Goal: Complete application form: Complete application form

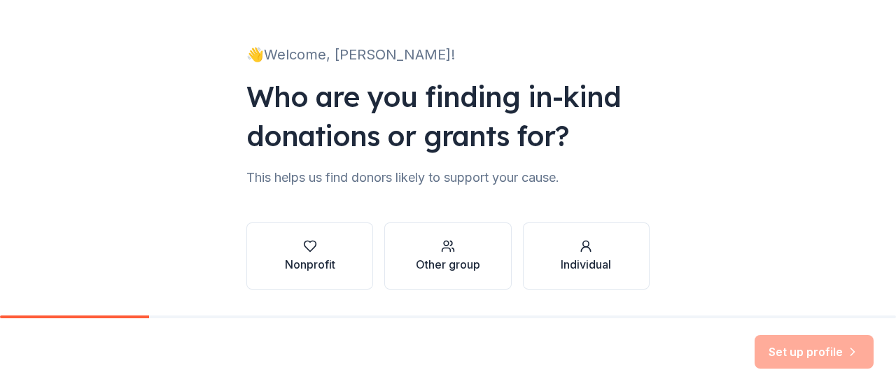
scroll to position [109, 0]
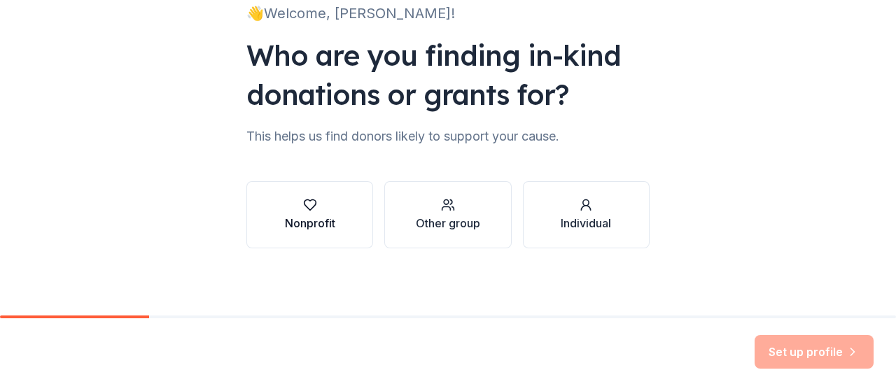
click at [339, 216] on button "Nonprofit" at bounding box center [309, 214] width 127 height 67
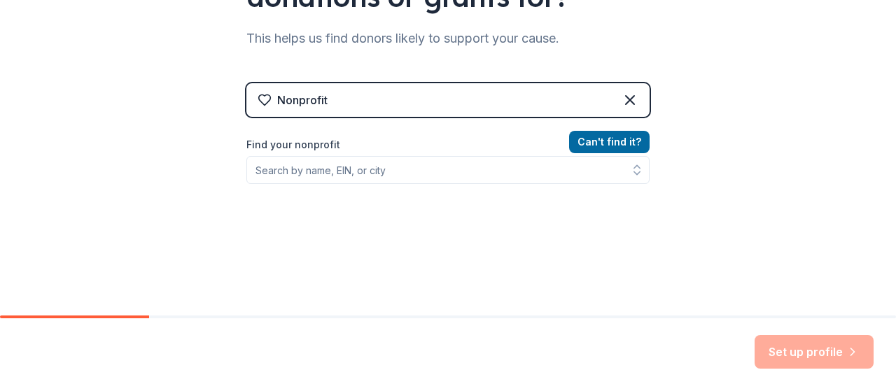
scroll to position [210, 0]
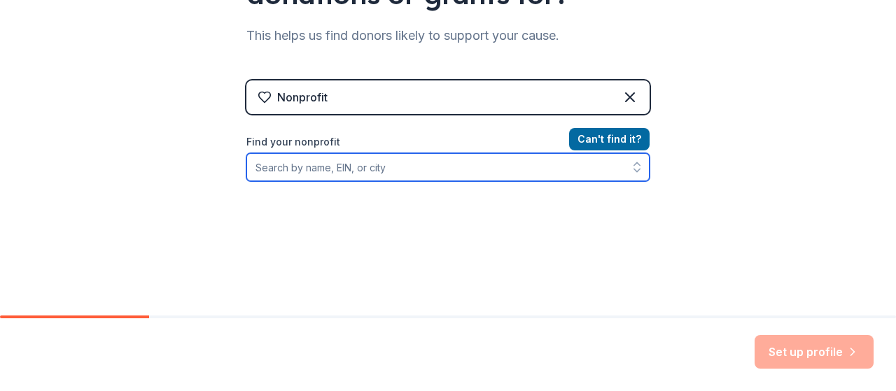
click at [462, 174] on input "Find your nonprofit" at bounding box center [447, 167] width 403 height 28
type input "ca"
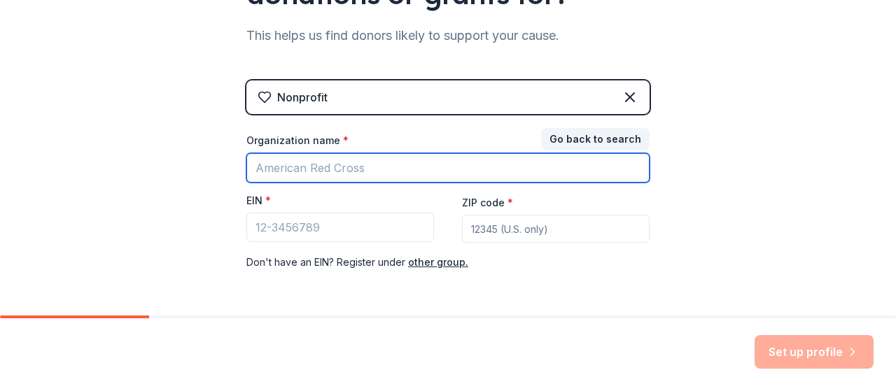
click at [395, 172] on input "Organization name *" at bounding box center [447, 167] width 403 height 29
type input "c"
type input "C"
type input "a"
type input "[US_STATE] State Universiy"
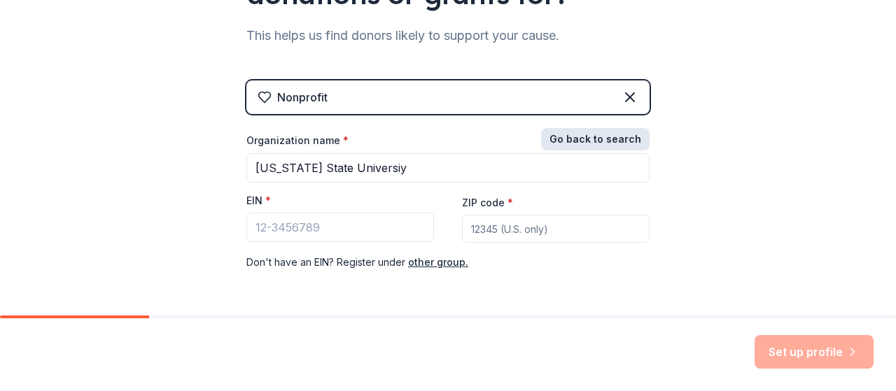
click at [580, 138] on button "Go back to search" at bounding box center [595, 139] width 108 height 22
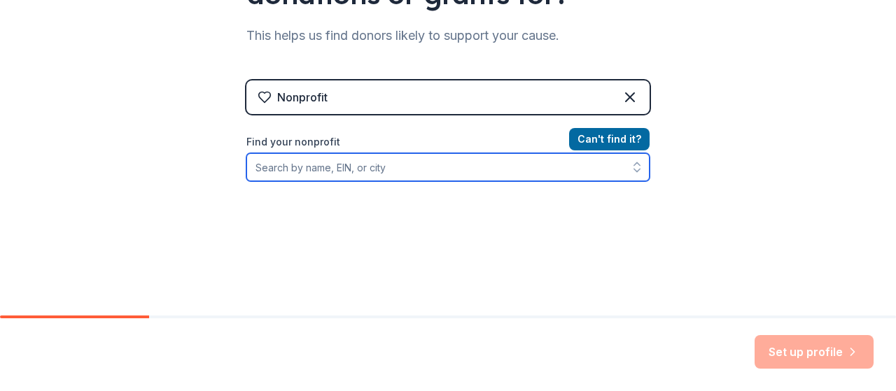
click at [503, 166] on input "Find your nonprofit" at bounding box center [447, 167] width 403 height 28
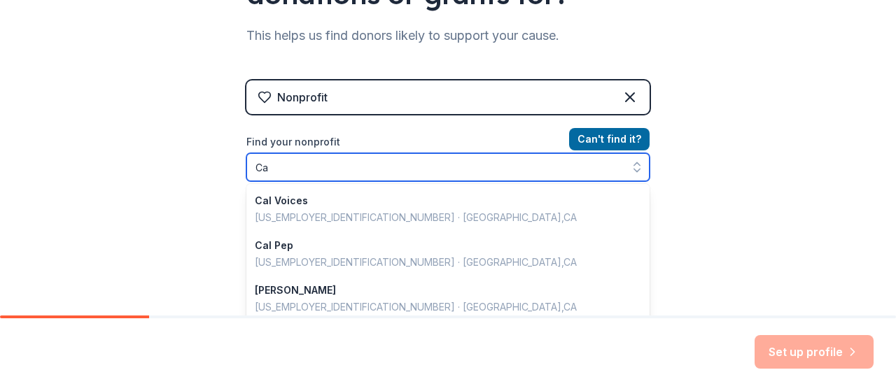
type input "C"
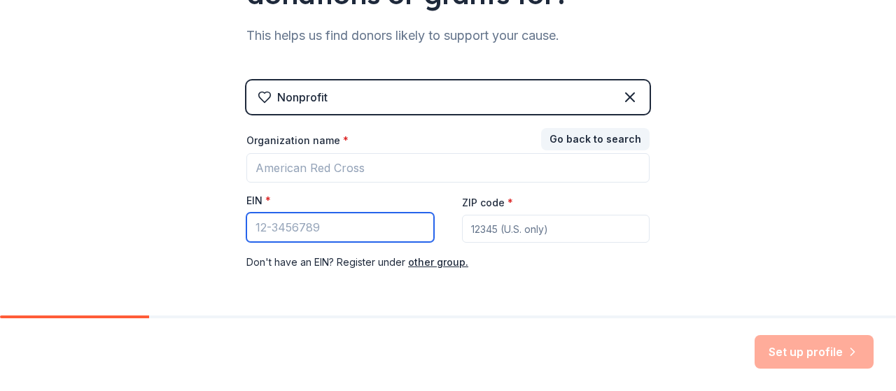
click at [360, 236] on input "EIN *" at bounding box center [340, 227] width 188 height 29
type input "[US_EMPLOYER_IDENTIFICATION_NUMBER]"
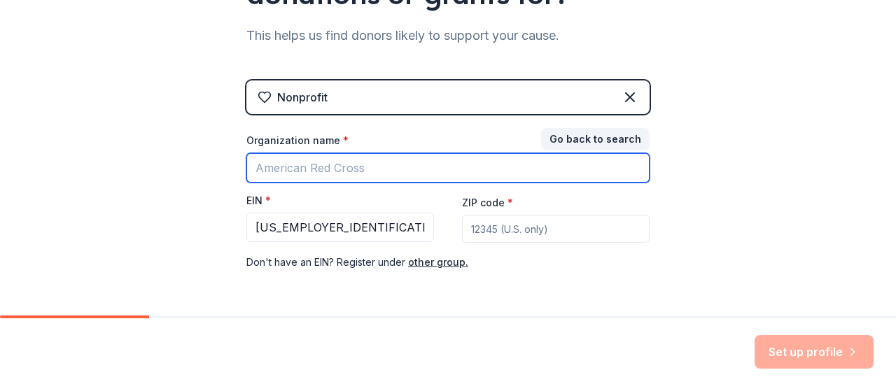
click at [519, 181] on input "Organization name *" at bounding box center [447, 167] width 403 height 29
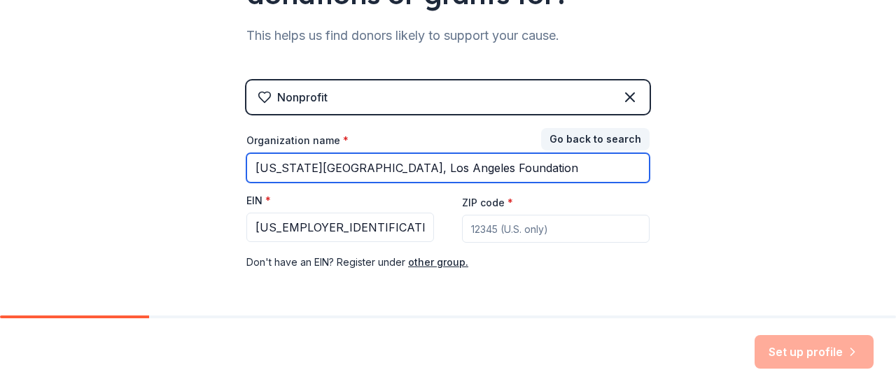
type input "[US_STATE][GEOGRAPHIC_DATA], Los Angeles Foundation"
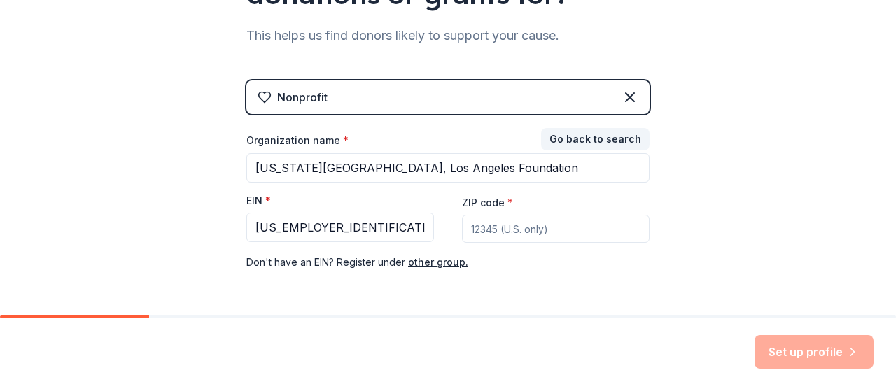
click at [463, 227] on input "ZIP code *" at bounding box center [556, 229] width 188 height 28
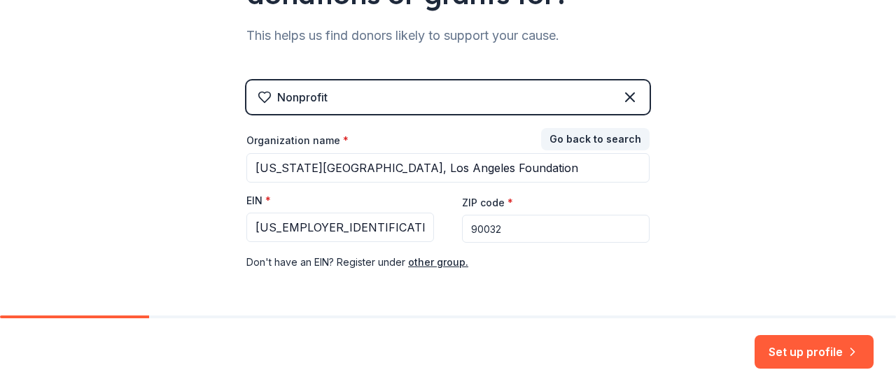
type input "90032"
click at [815, 366] on button "Set up profile" at bounding box center [814, 352] width 119 height 34
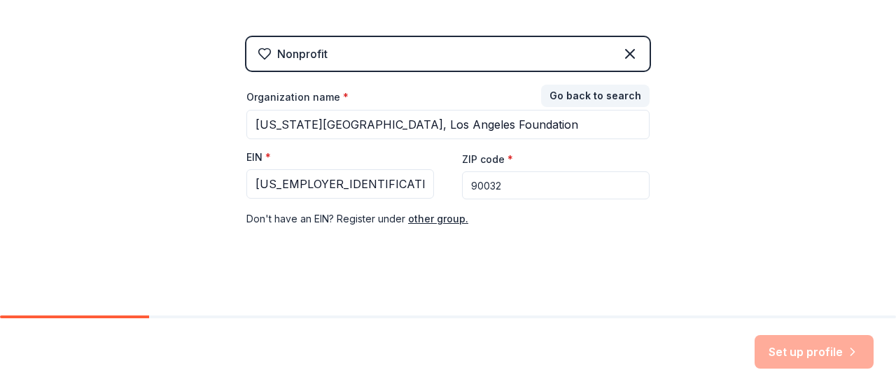
scroll to position [259, 0]
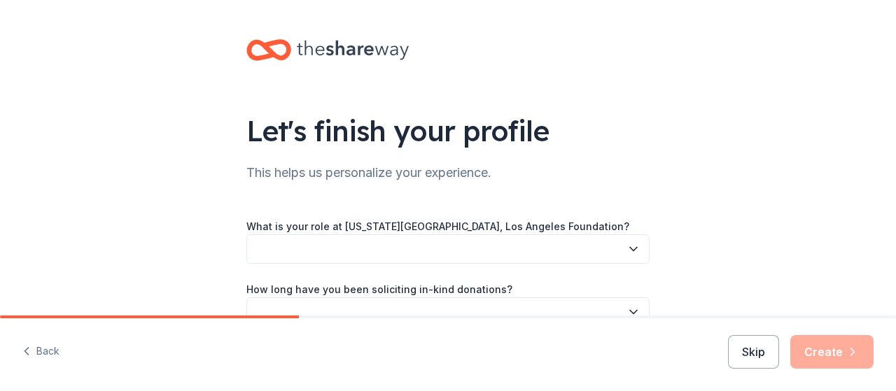
scroll to position [141, 0]
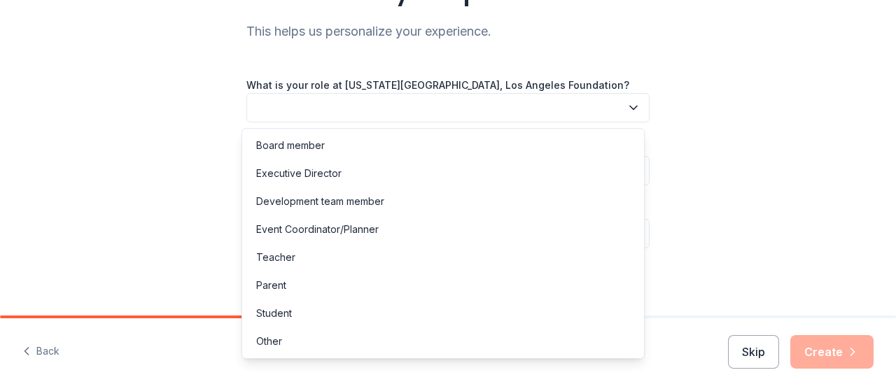
click at [626, 103] on icon "button" at bounding box center [633, 108] width 14 height 14
click at [565, 234] on div "Event Coordinator/Planner" at bounding box center [443, 230] width 396 height 28
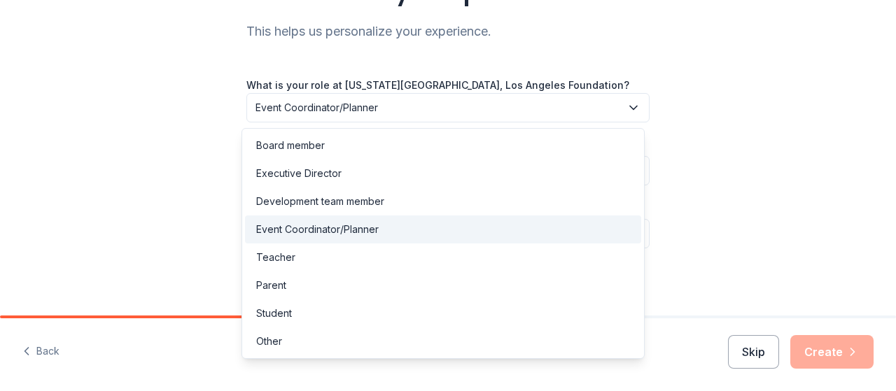
click at [592, 98] on button "Event Coordinator/Planner" at bounding box center [447, 107] width 403 height 29
click at [544, 303] on div "Student" at bounding box center [443, 314] width 396 height 28
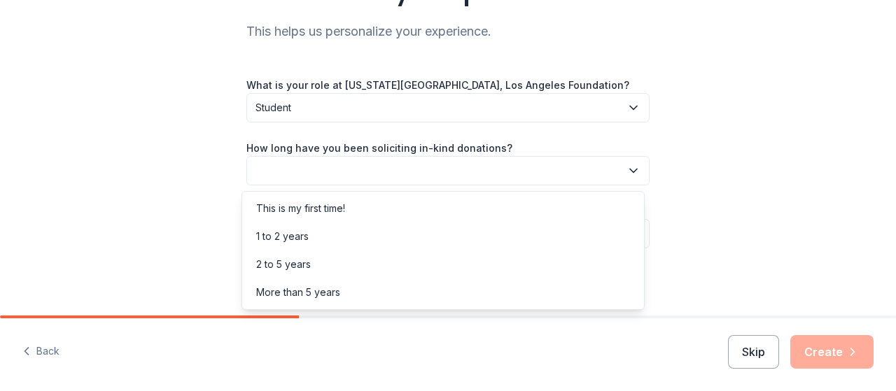
click at [586, 162] on button "button" at bounding box center [447, 170] width 403 height 29
click at [584, 213] on div "This is my first time!" at bounding box center [443, 209] width 396 height 28
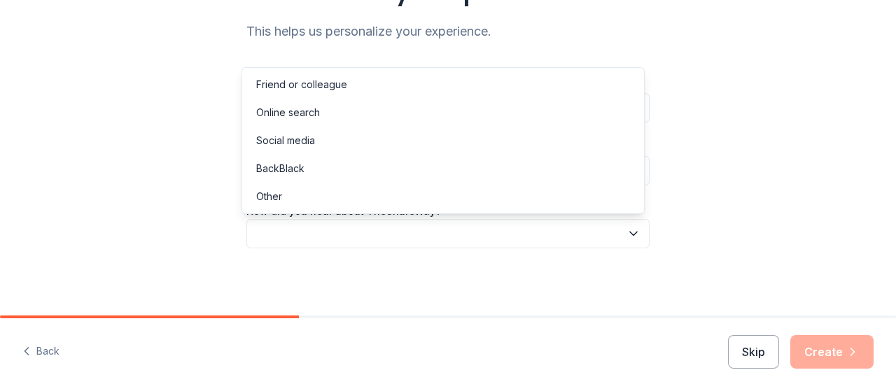
click at [567, 226] on button "button" at bounding box center [447, 233] width 403 height 29
click at [690, 176] on div "Let's finish your profile This helps us personalize your experience. What is yo…" at bounding box center [448, 87] width 896 height 457
click at [615, 220] on button "button" at bounding box center [447, 233] width 403 height 29
click at [581, 188] on div "Other" at bounding box center [443, 197] width 396 height 28
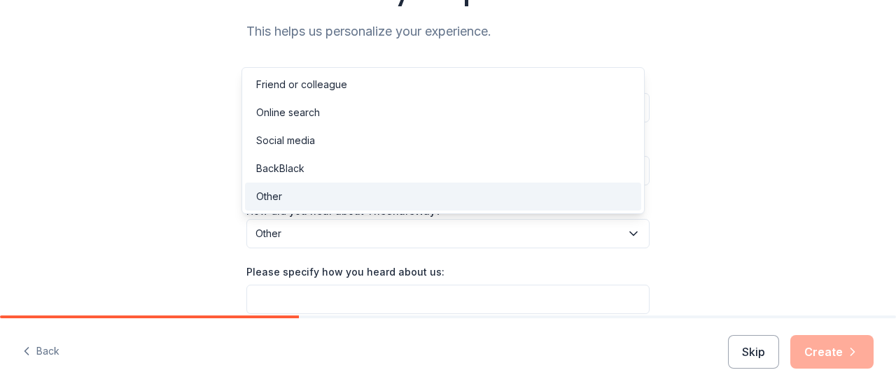
click at [570, 232] on span "Other" at bounding box center [437, 233] width 365 height 17
click at [534, 85] on div "Friend or colleague" at bounding box center [443, 85] width 396 height 28
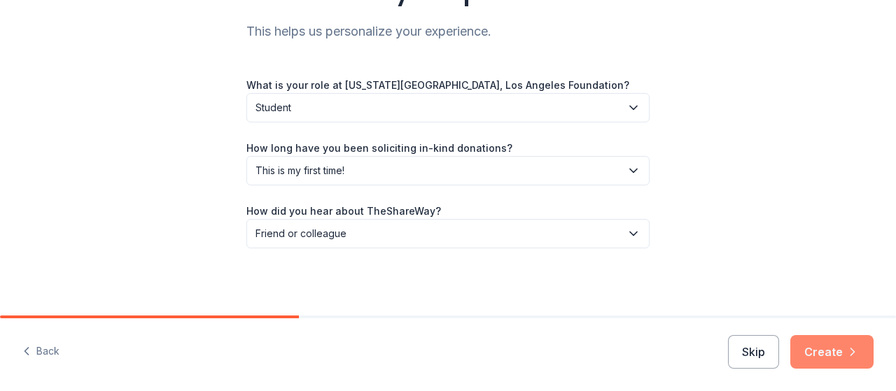
click at [815, 352] on button "Create" at bounding box center [831, 352] width 83 height 34
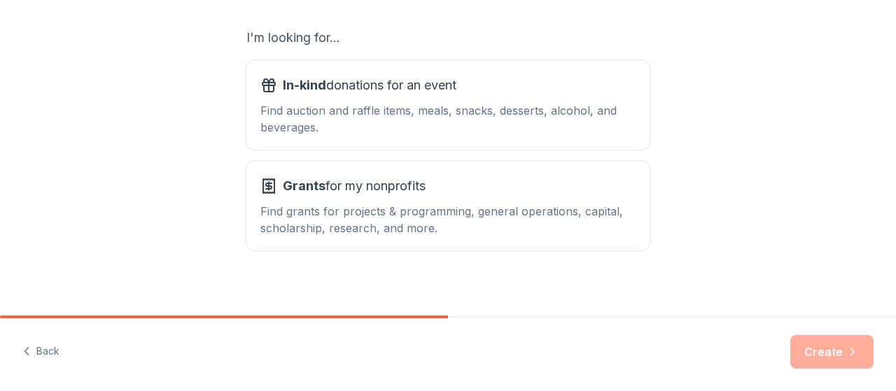
scroll to position [241, 0]
